Goal: Information Seeking & Learning: Learn about a topic

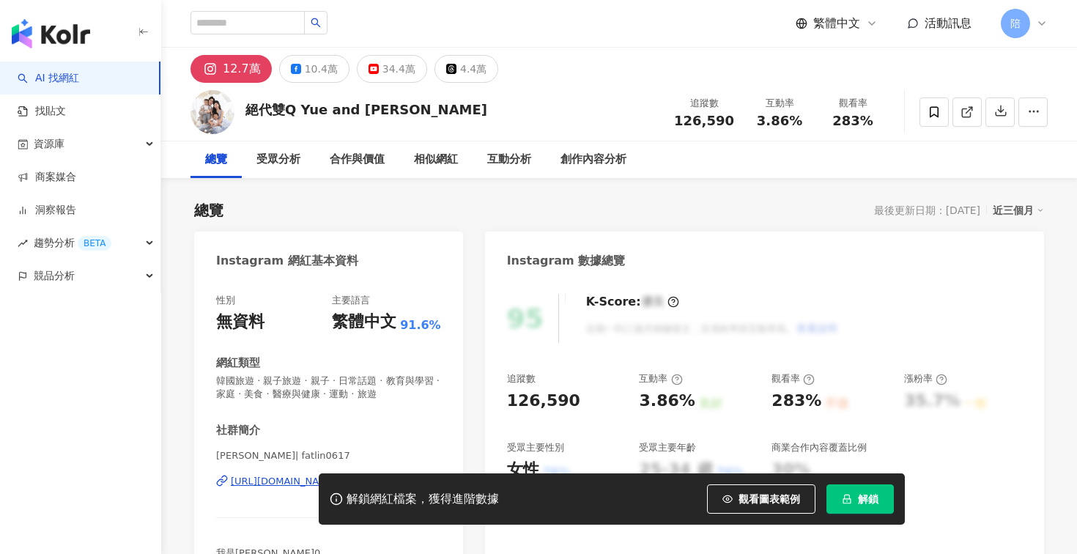
click at [858, 502] on span "解鎖" at bounding box center [868, 499] width 21 height 12
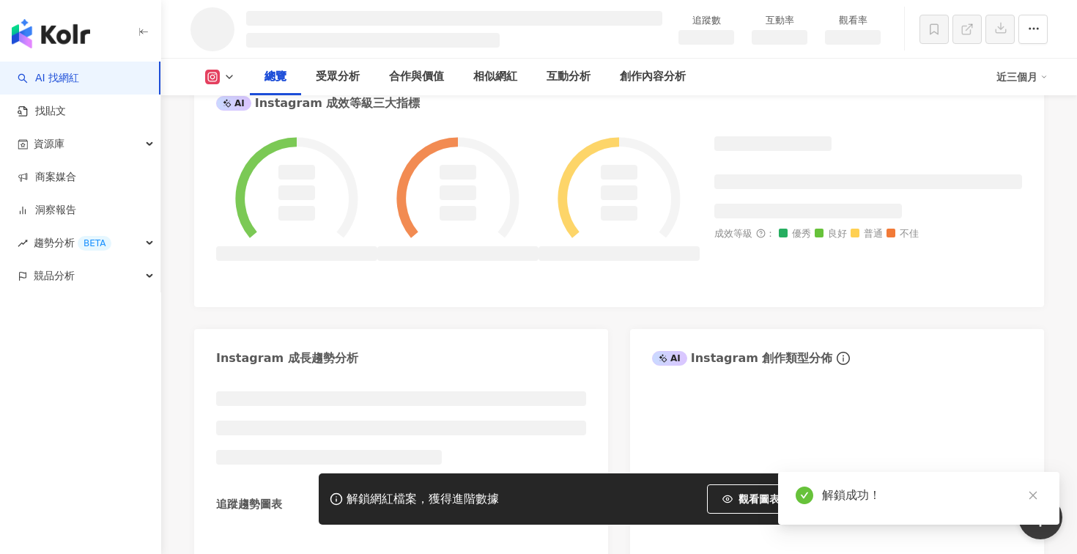
scroll to position [924, 0]
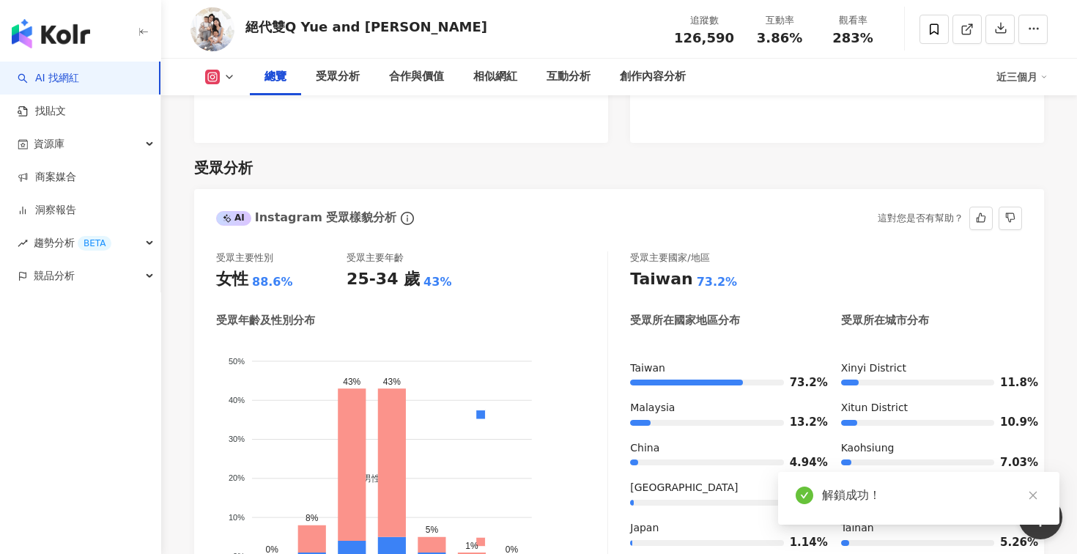
scroll to position [1203, 0]
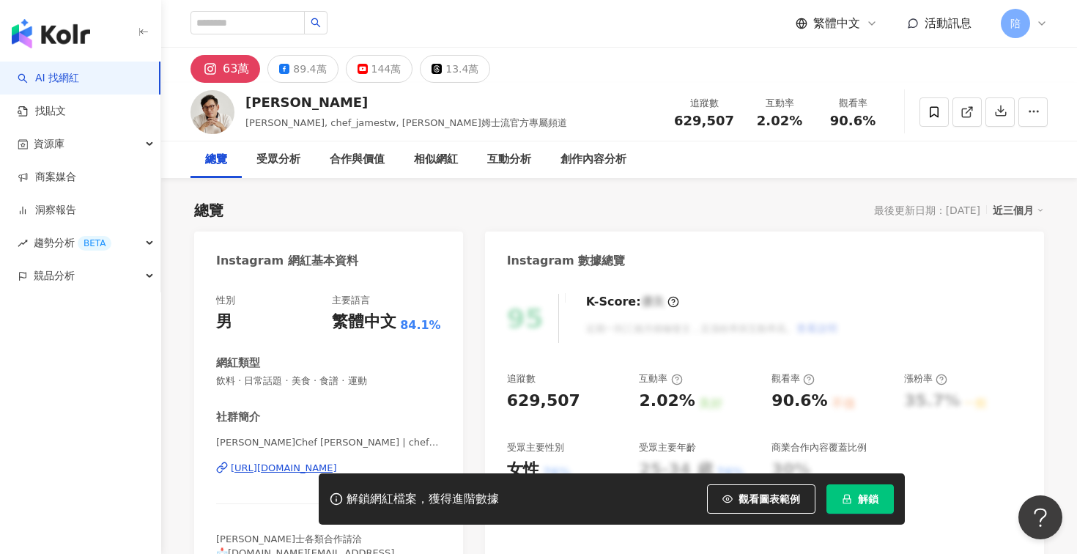
click at [859, 489] on button "解鎖" at bounding box center [859, 498] width 67 height 29
click at [859, 503] on span "解鎖" at bounding box center [868, 499] width 21 height 12
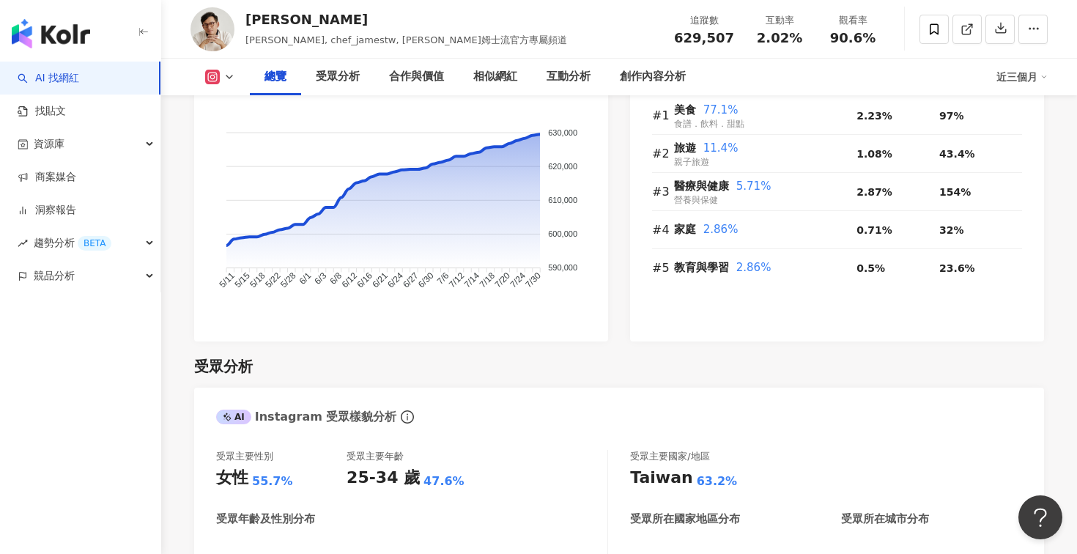
scroll to position [1120, 0]
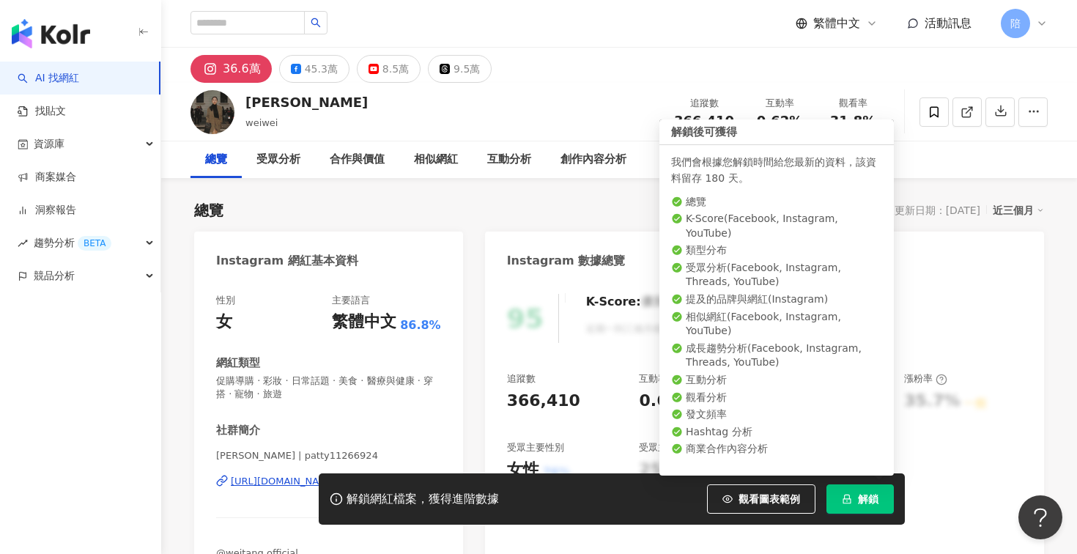
click at [864, 494] on span "解鎖" at bounding box center [868, 499] width 21 height 12
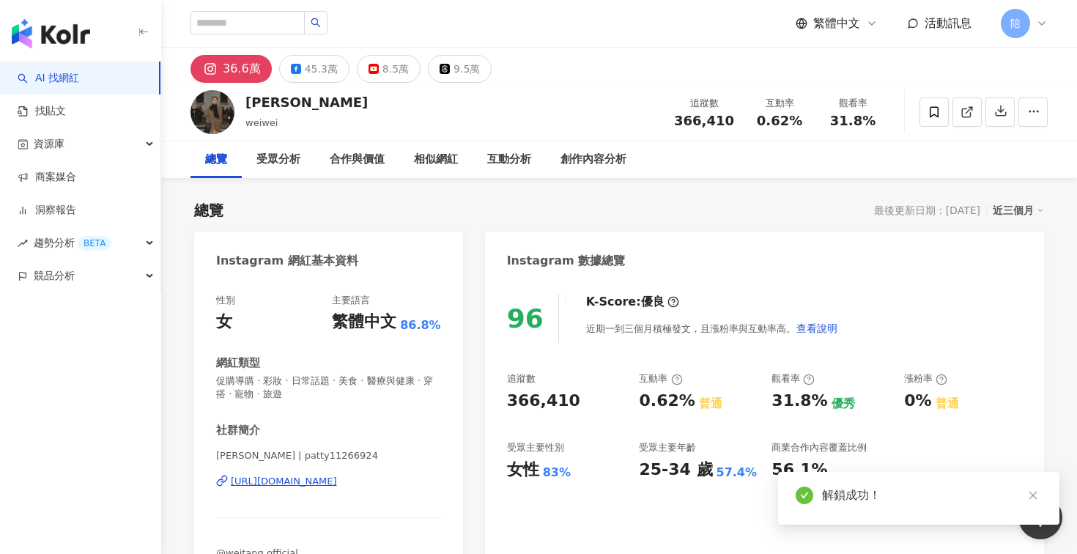
click at [864, 327] on div "96 K-Score : 優良 近期一到三個月積極發文，且漲粉率與互動率高。 查看說明" at bounding box center [764, 318] width 515 height 49
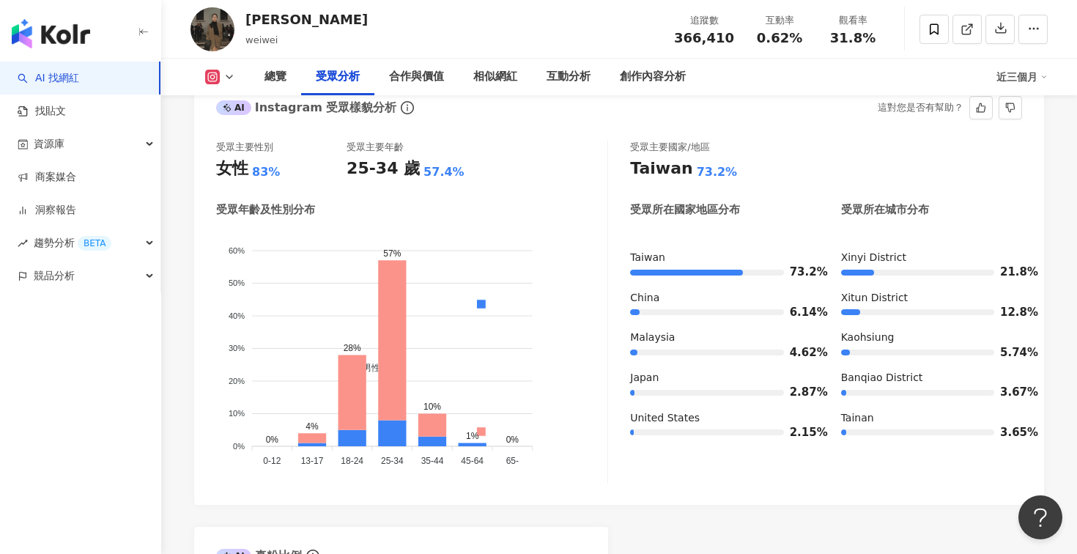
scroll to position [1280, 0]
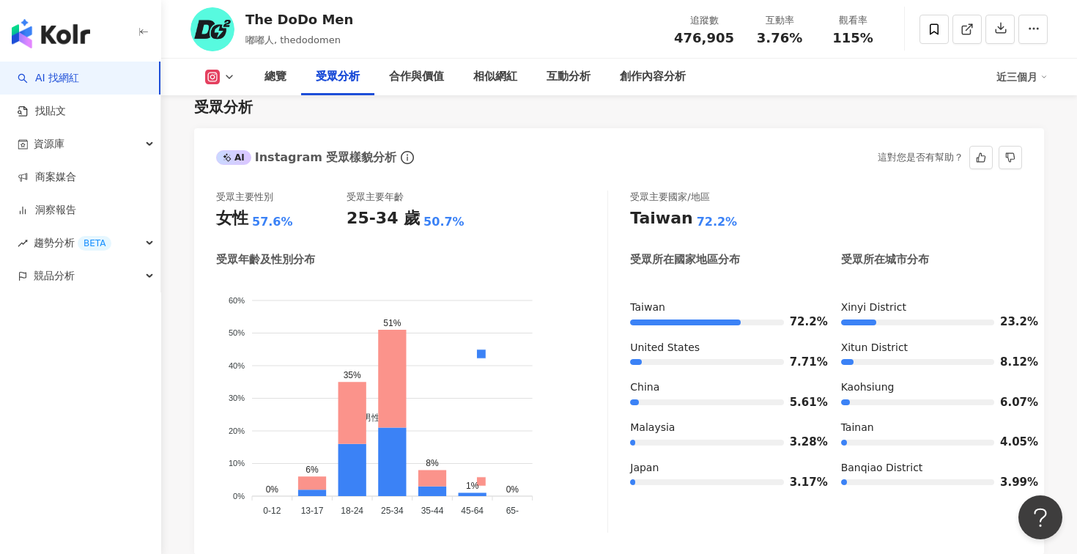
scroll to position [1254, 0]
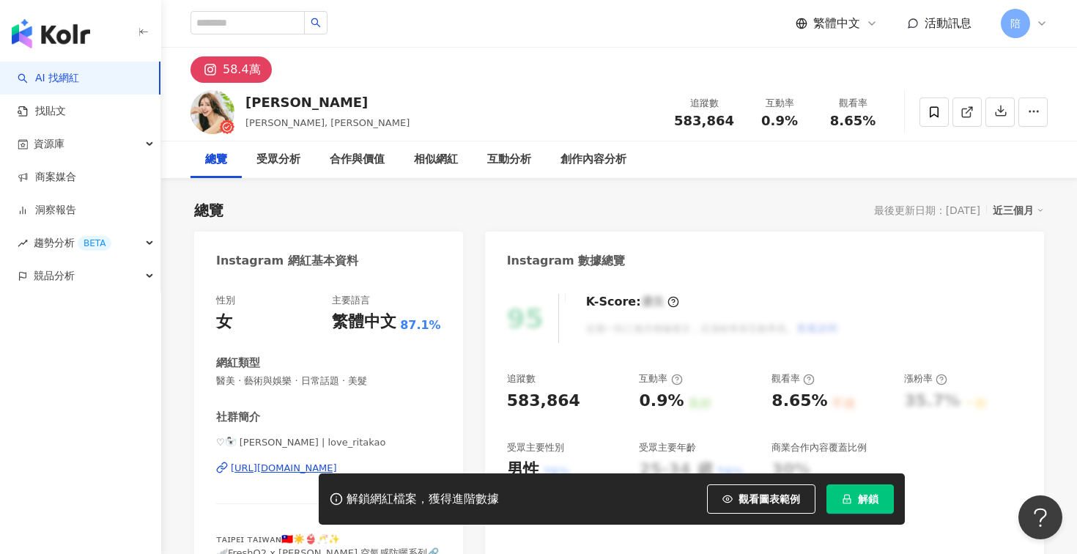
click at [869, 487] on button "解鎖" at bounding box center [859, 498] width 67 height 29
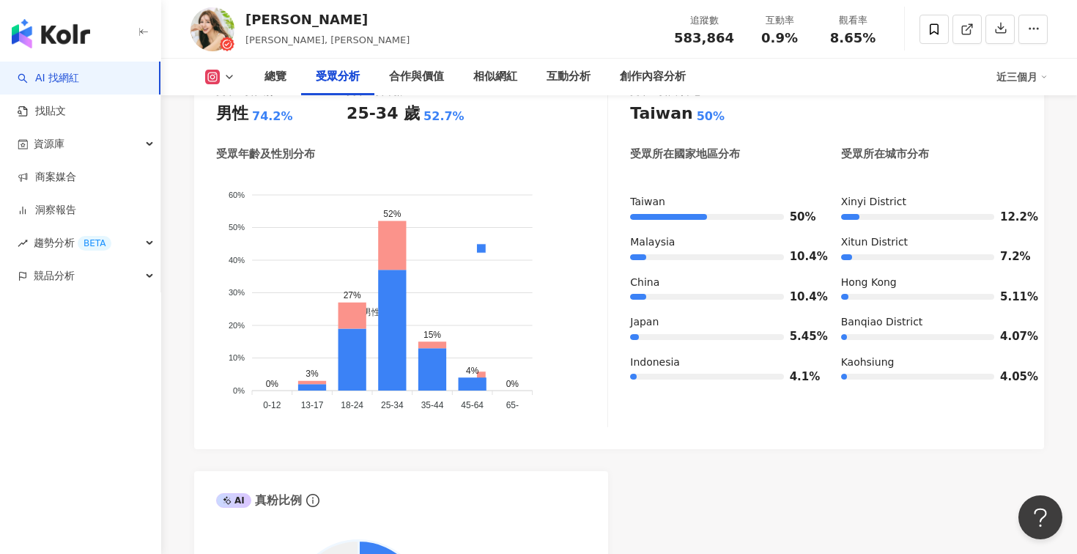
scroll to position [1354, 0]
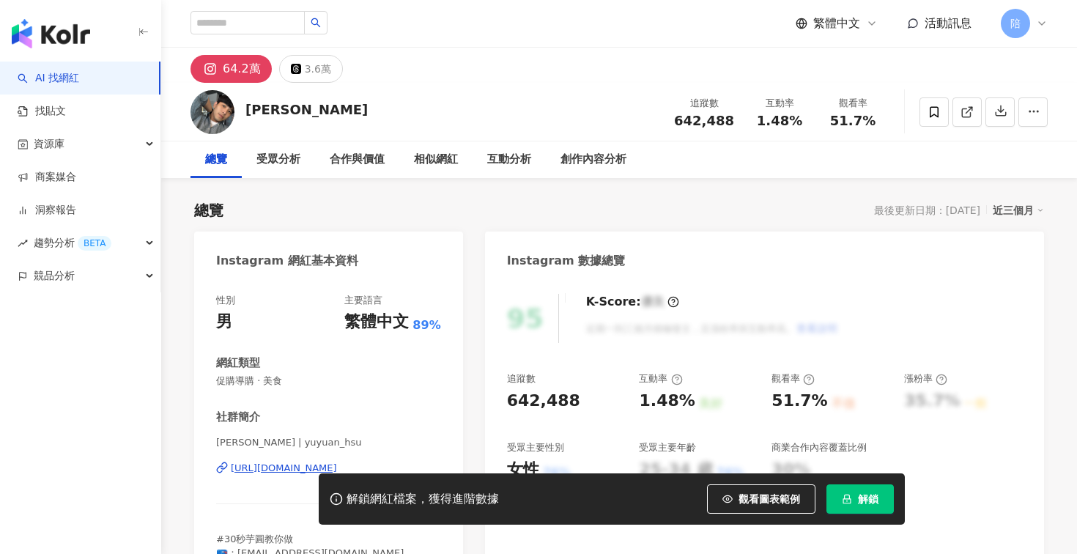
click at [873, 507] on button "解鎖" at bounding box center [859, 498] width 67 height 29
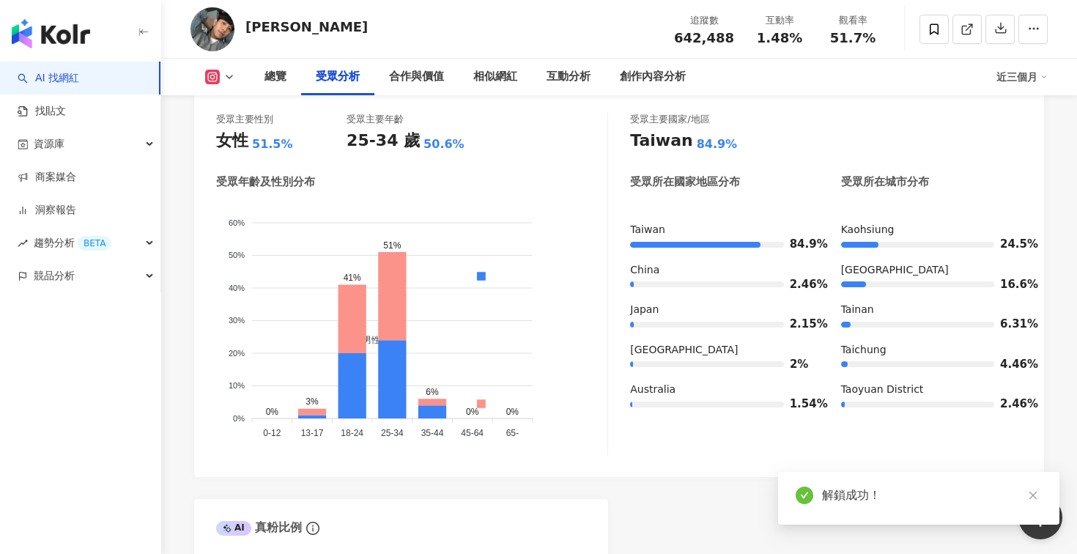
scroll to position [1333, 0]
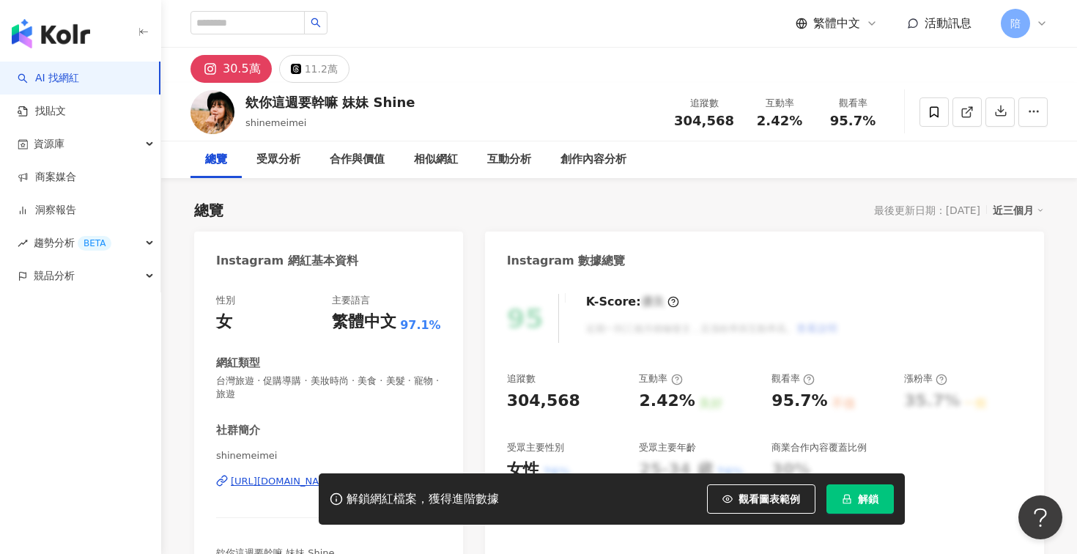
click at [852, 502] on button "解鎖" at bounding box center [859, 498] width 67 height 29
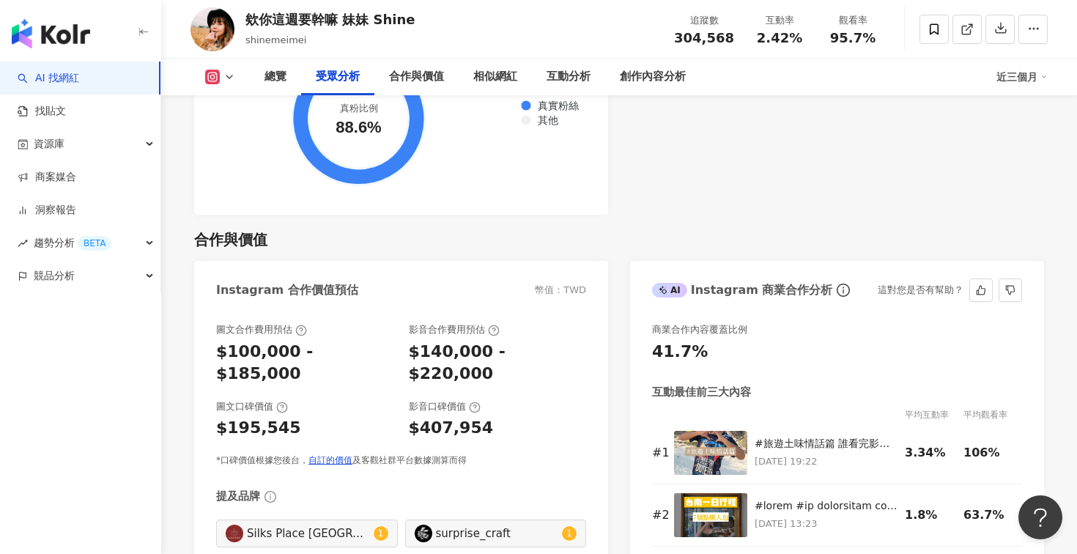
scroll to position [1247, 0]
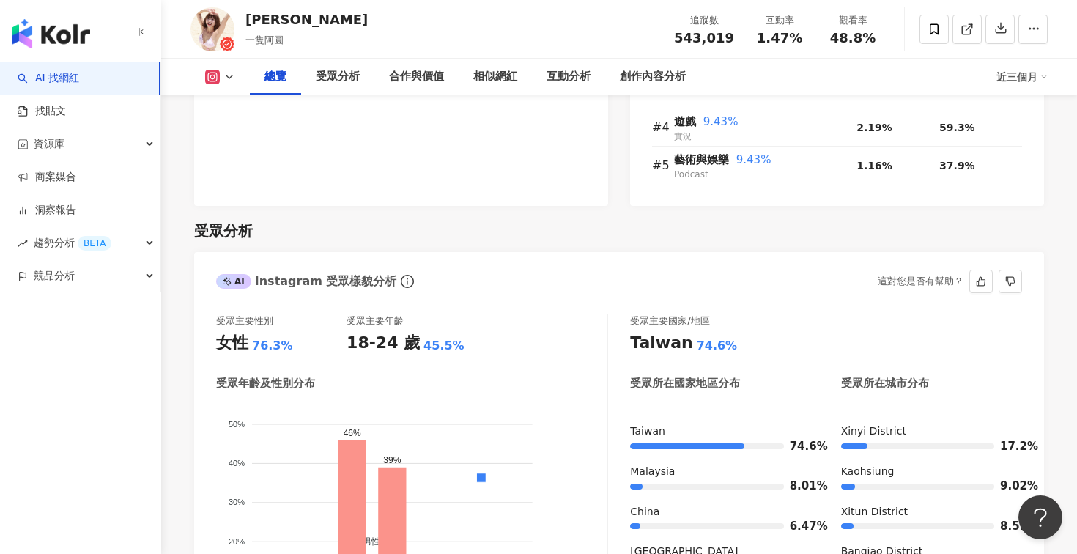
scroll to position [1150, 0]
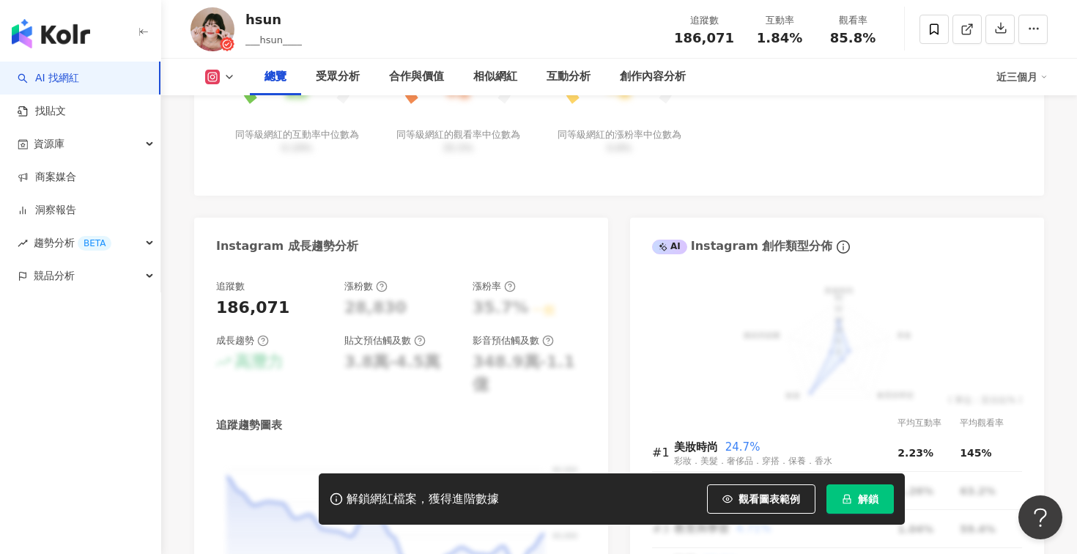
scroll to position [694, 0]
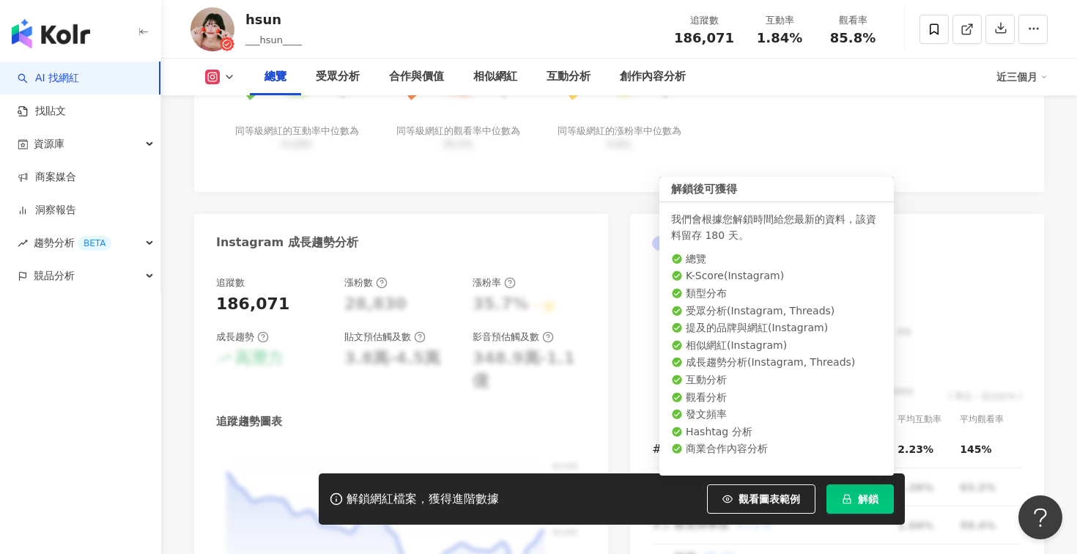
click at [891, 506] on button "解鎖" at bounding box center [859, 498] width 67 height 29
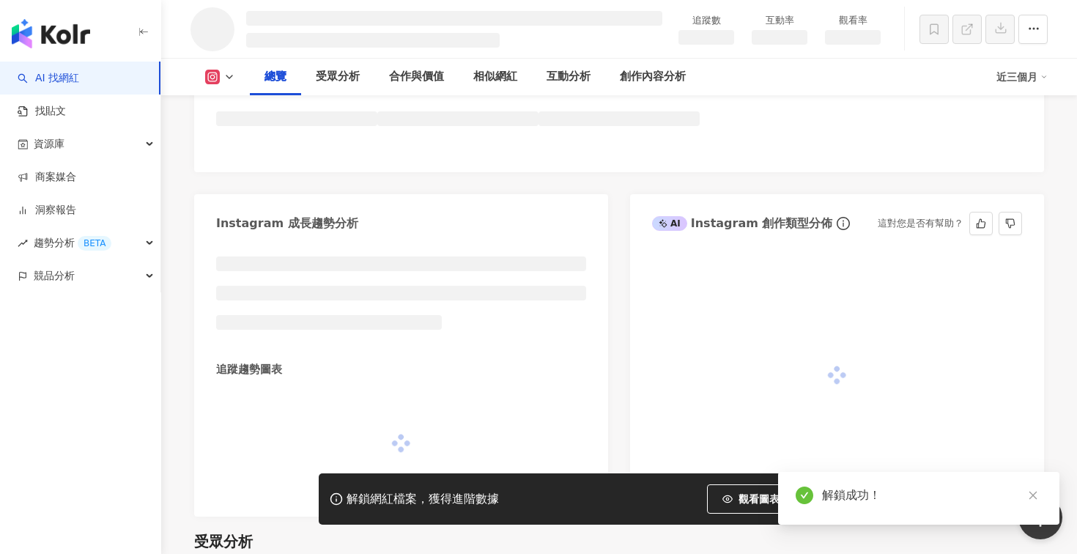
scroll to position [688, 0]
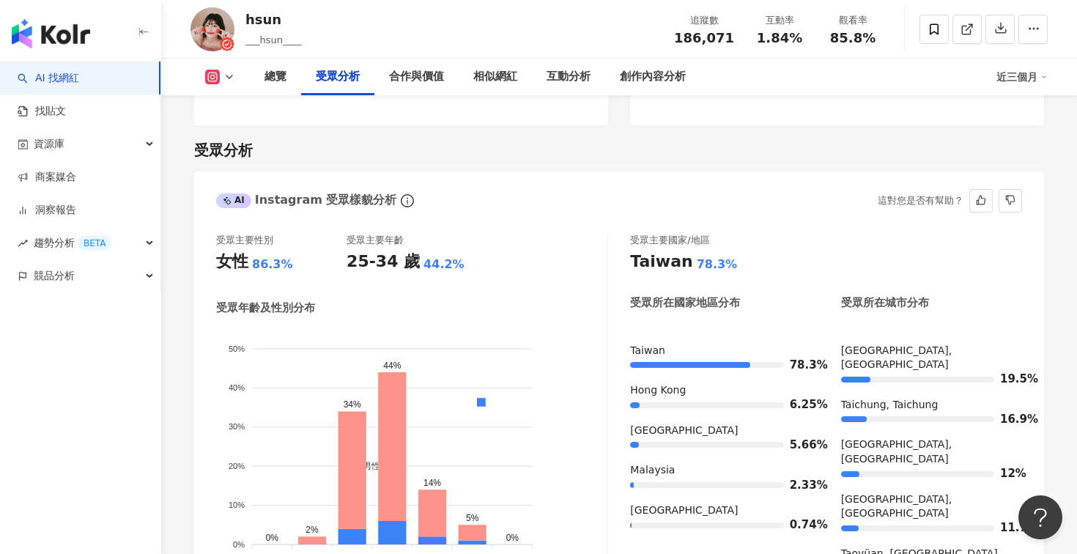
scroll to position [1218, 0]
